Goal: Task Accomplishment & Management: Use online tool/utility

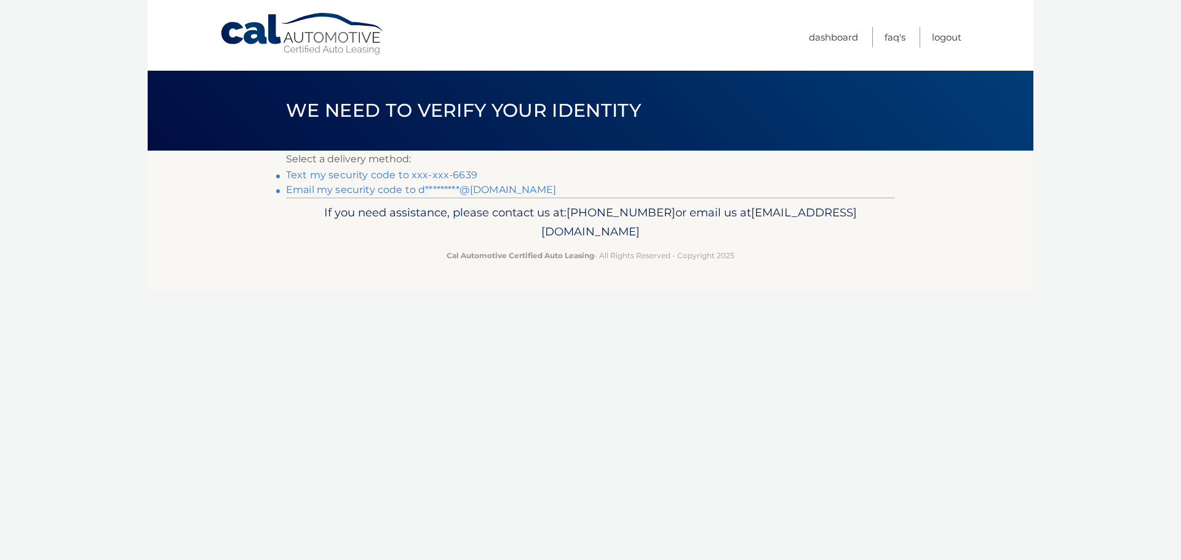
click at [474, 191] on link "Email my security code to d*********@gmail.com" at bounding box center [421, 190] width 270 height 12
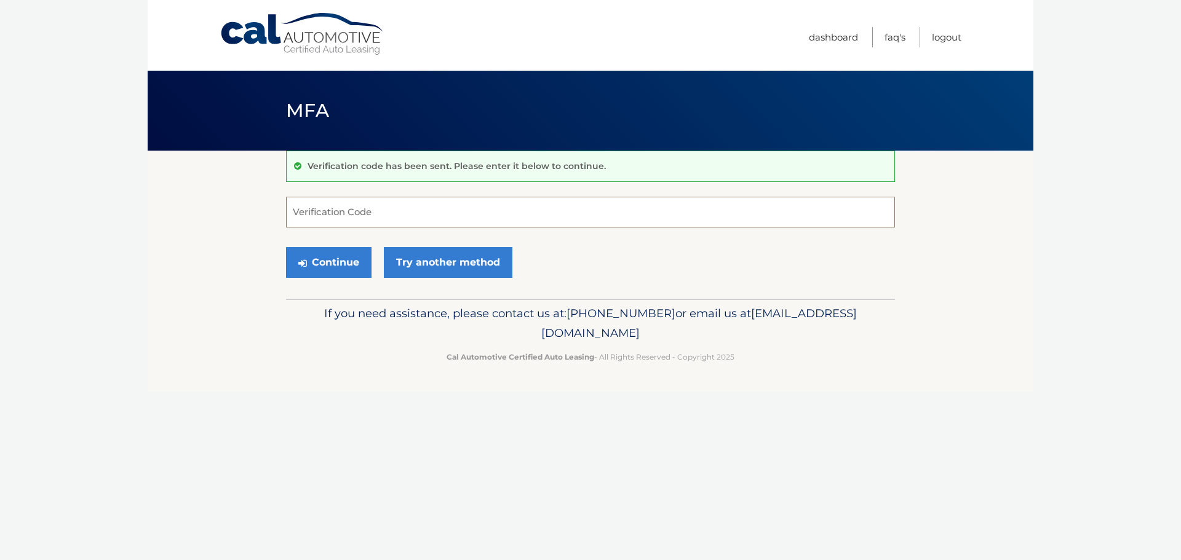
click at [525, 224] on input "Verification Code" at bounding box center [590, 212] width 609 height 31
paste input "741420"
type input "741420"
click at [341, 259] on button "Continue" at bounding box center [328, 262] width 85 height 31
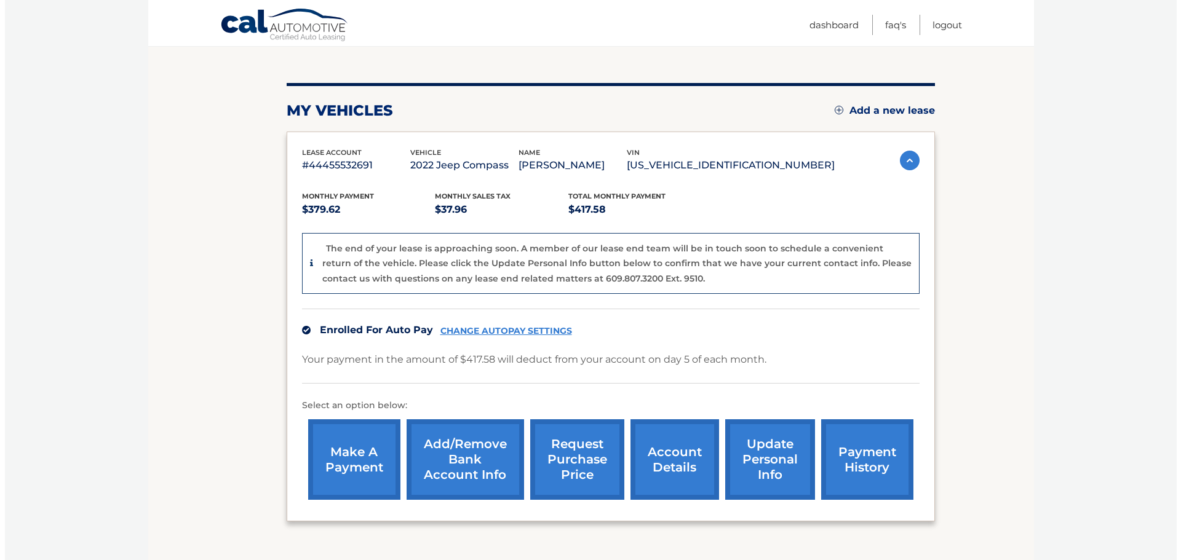
scroll to position [185, 0]
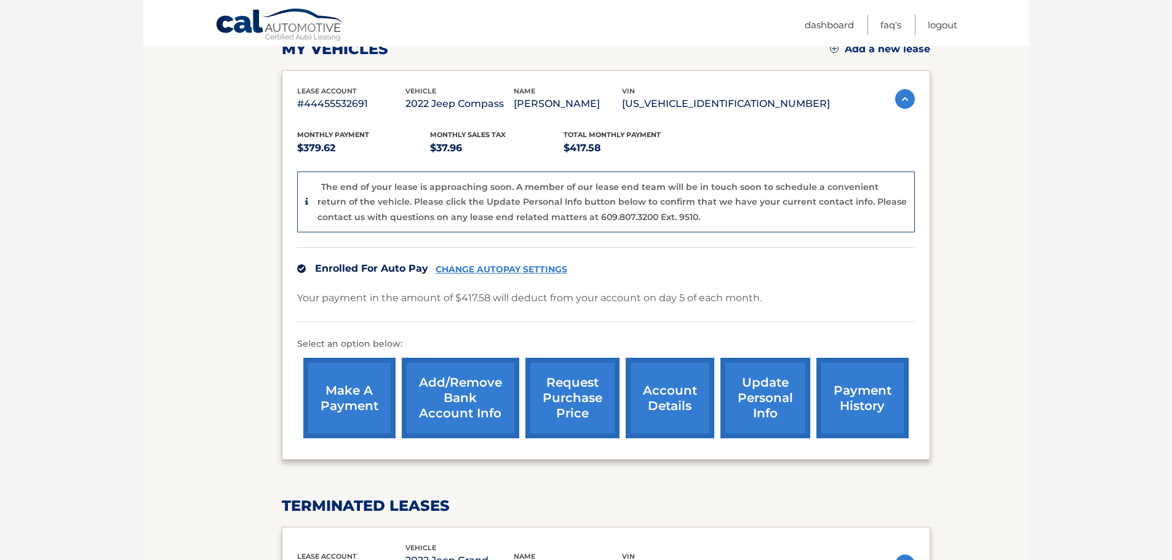
click at [573, 390] on link "request purchase price" at bounding box center [572, 398] width 94 height 81
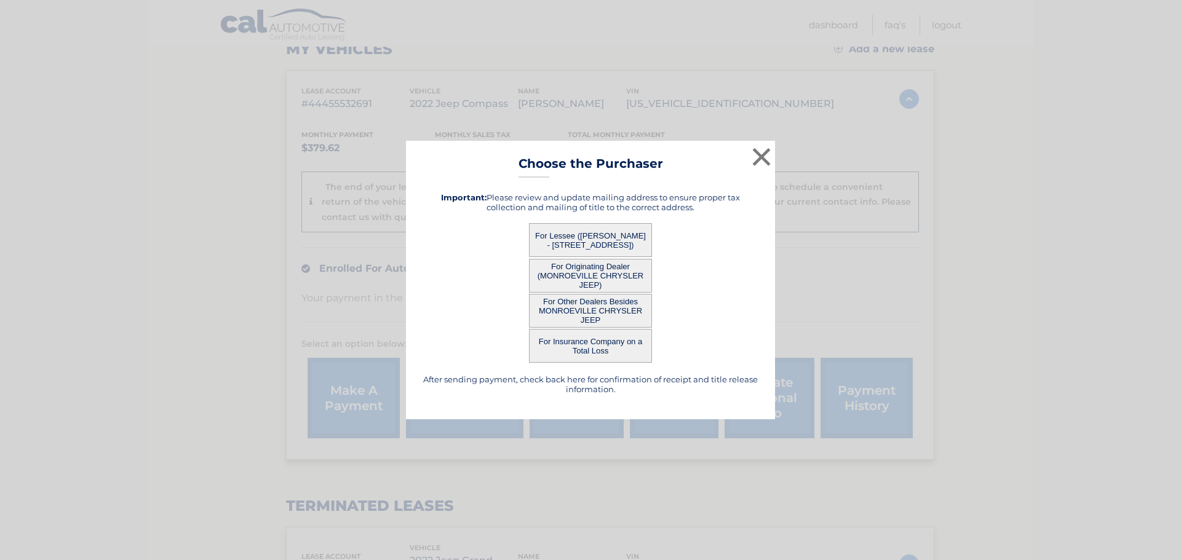
click at [592, 237] on button "For Lessee (ANNA CARLINI - 16 Woodland Dr, , Coraoplis, PA 15108)" at bounding box center [590, 240] width 123 height 34
